Goal: Check status

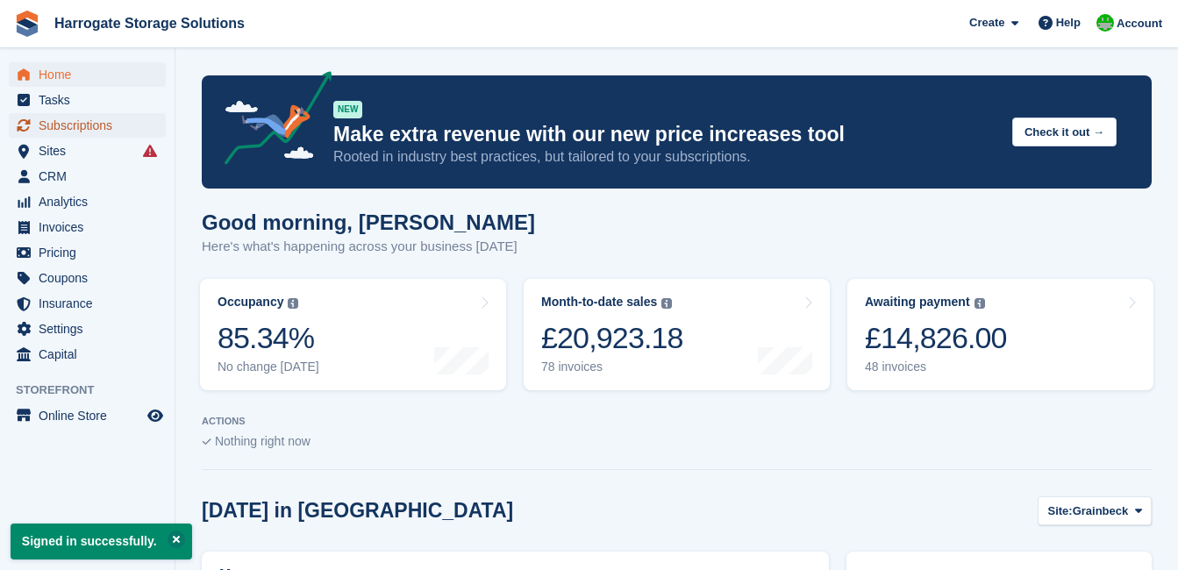
click at [52, 125] on span "Subscriptions" at bounding box center [91, 125] width 105 height 25
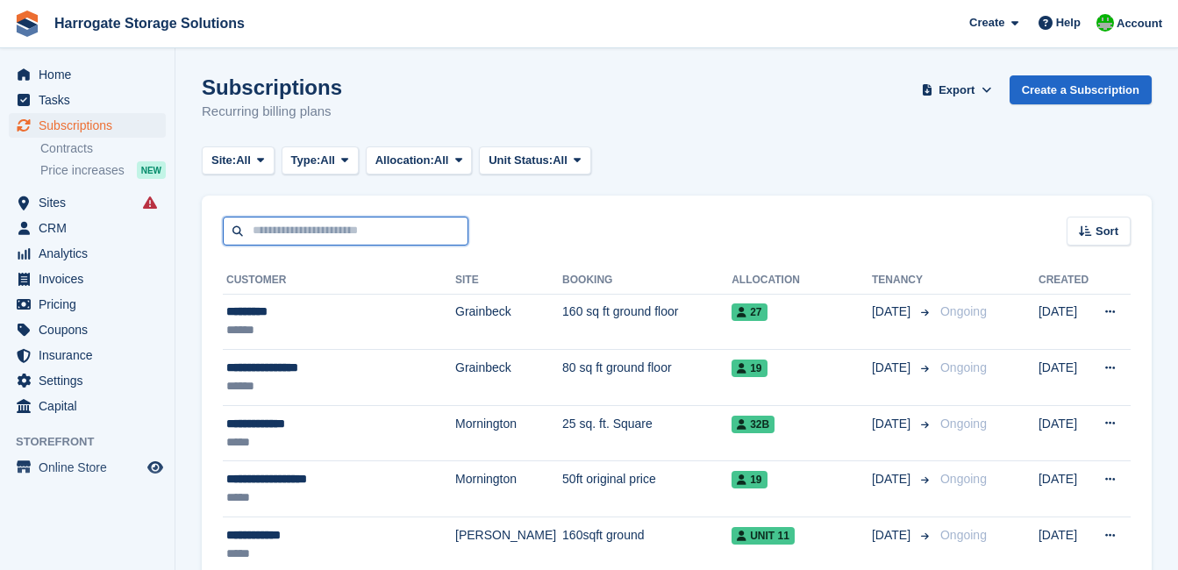
click at [305, 222] on input "text" at bounding box center [346, 231] width 246 height 29
type input "******"
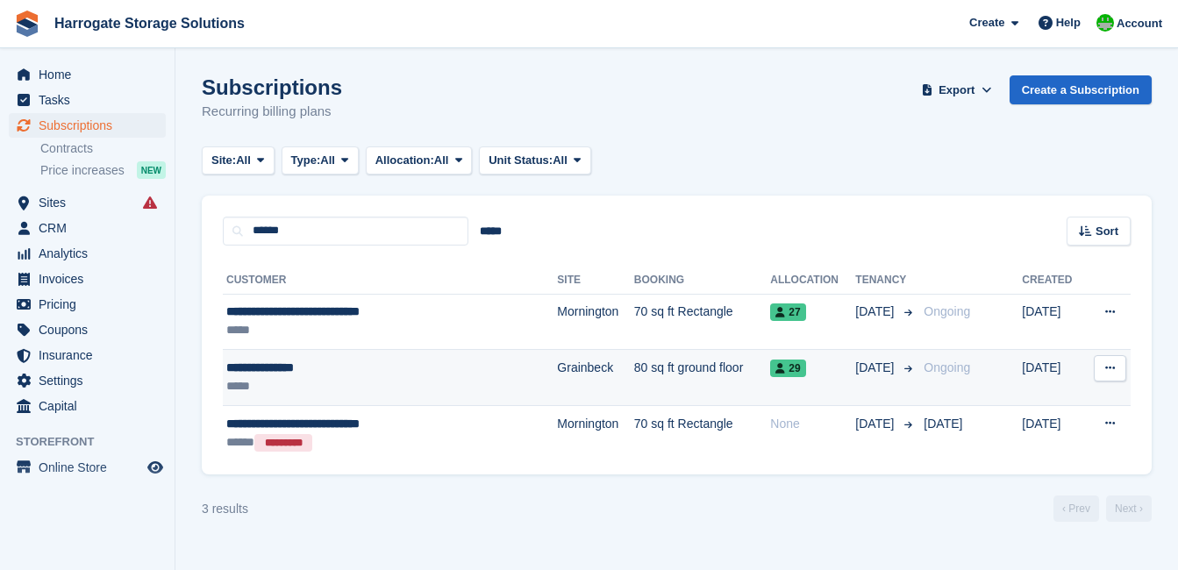
click at [274, 374] on div "**********" at bounding box center [358, 368] width 264 height 18
